Goal: Find specific page/section: Find specific page/section

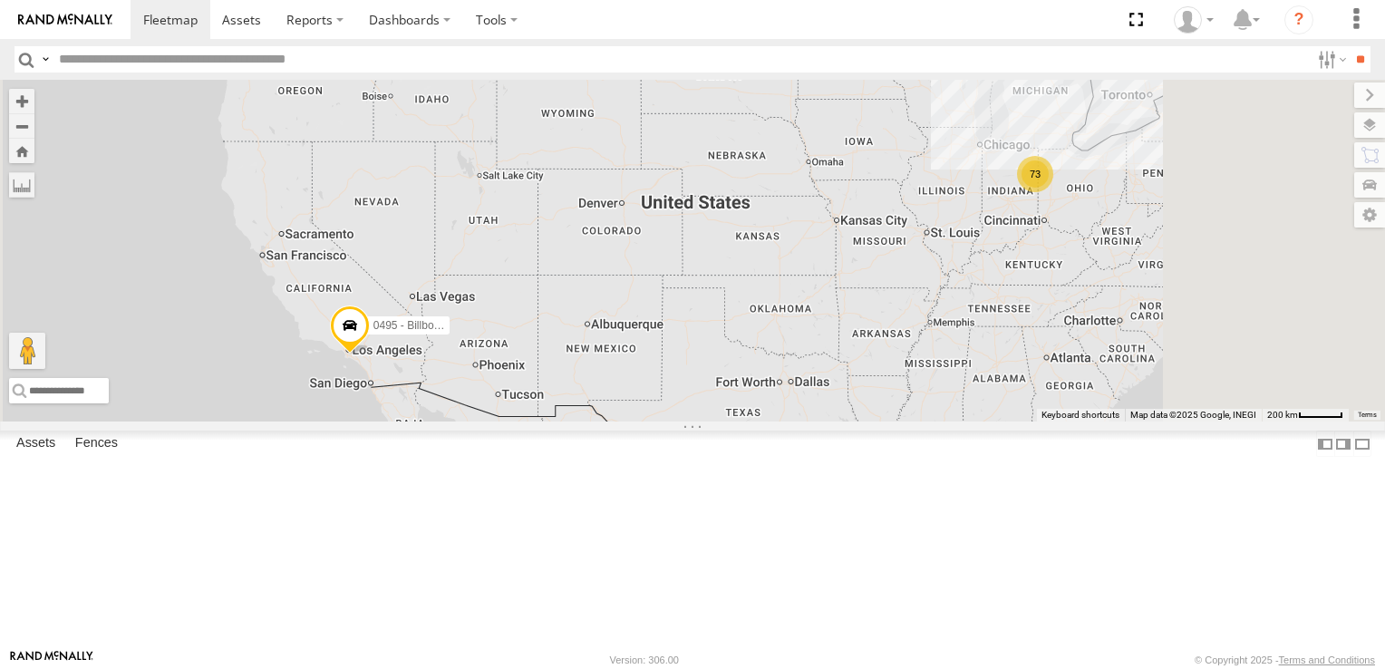
click at [268, 52] on input "text" at bounding box center [681, 59] width 1258 height 26
click at [1350, 46] on input "**" at bounding box center [1360, 59] width 21 height 26
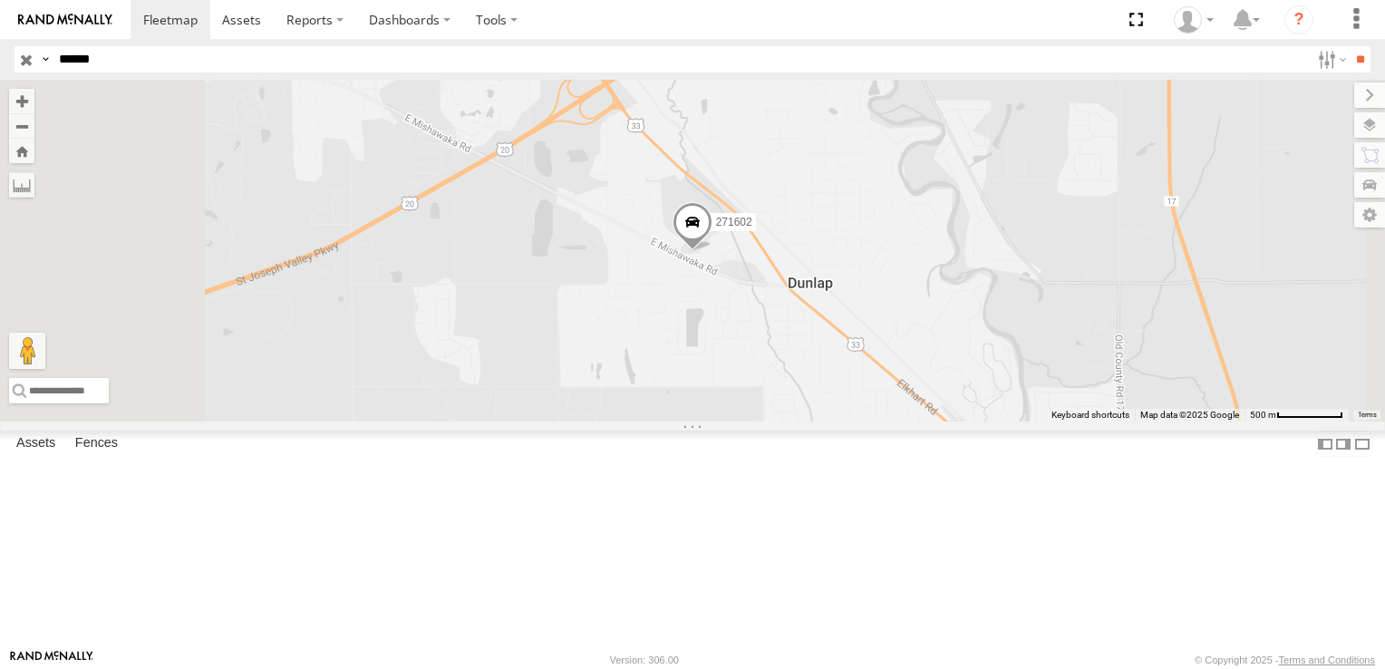
type input "******"
click at [1350, 46] on input "**" at bounding box center [1360, 59] width 21 height 26
